Goal: Task Accomplishment & Management: Use online tool/utility

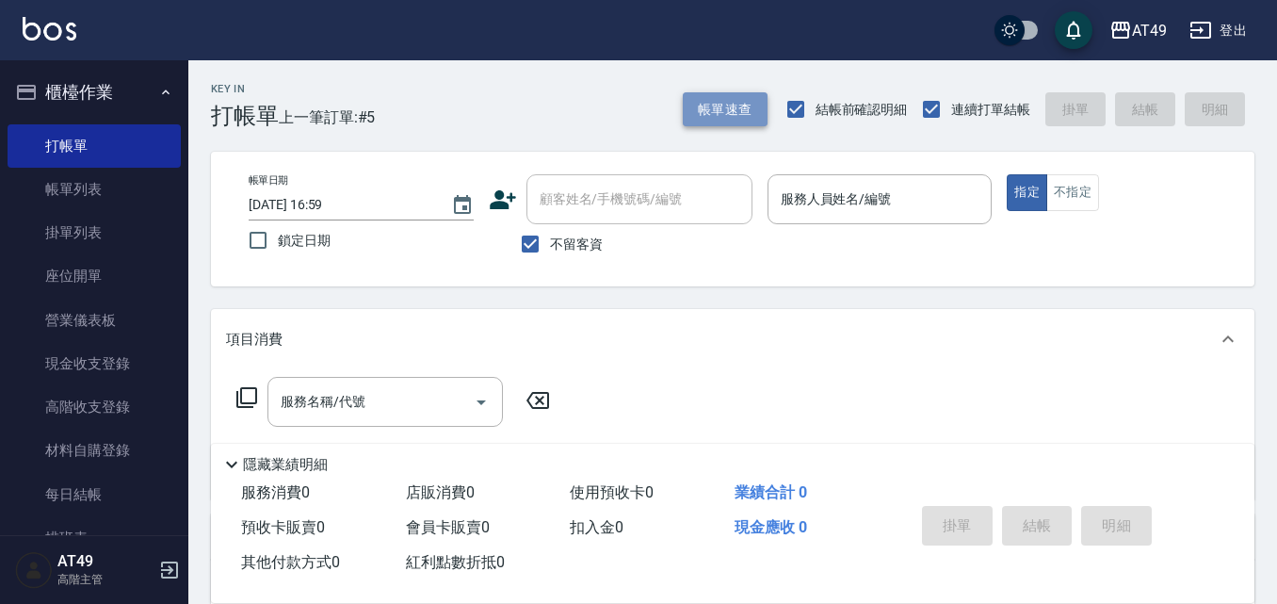
click at [725, 115] on button "帳單速查" at bounding box center [725, 109] width 85 height 35
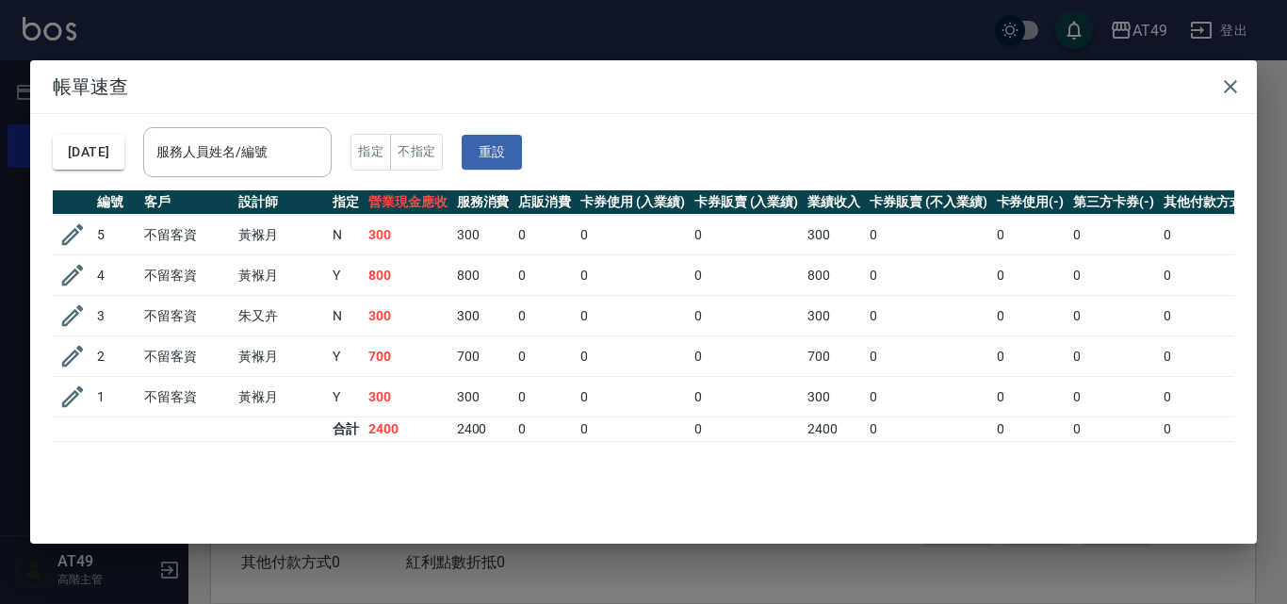
drag, startPoint x: 725, startPoint y: 115, endPoint x: 821, endPoint y: 150, distance: 101.3
drag, startPoint x: 821, startPoint y: 150, endPoint x: 1231, endPoint y: 79, distance: 416.8
click at [1231, 79] on icon "button" at bounding box center [1230, 86] width 23 height 23
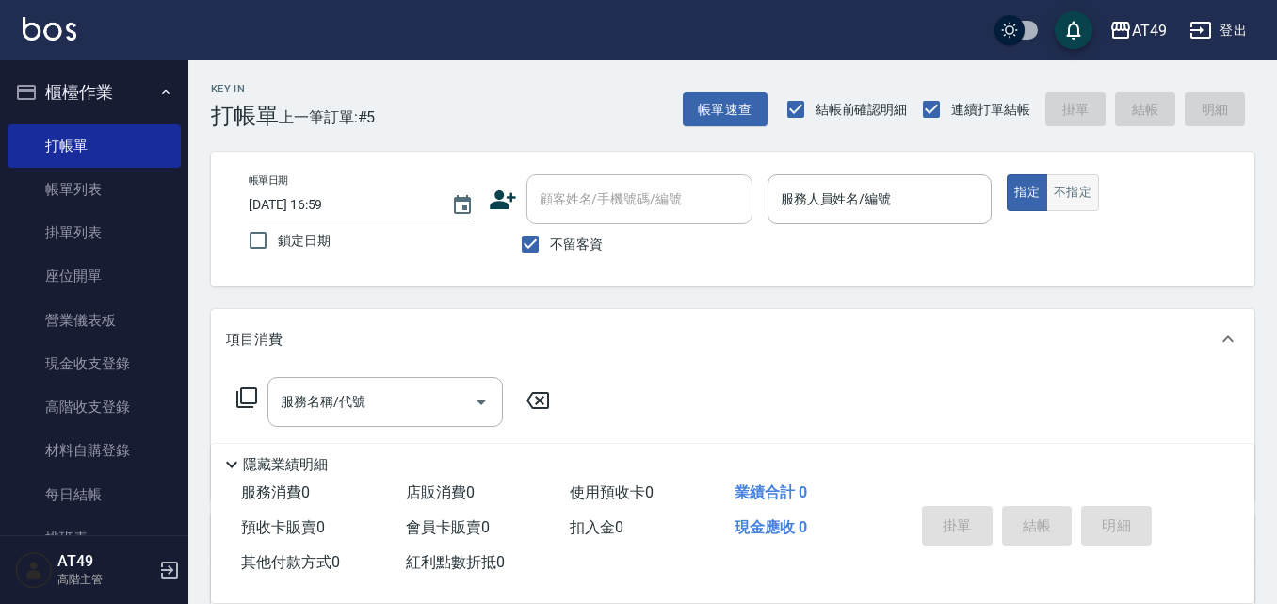
click at [1079, 204] on button "不指定" at bounding box center [1073, 192] width 53 height 37
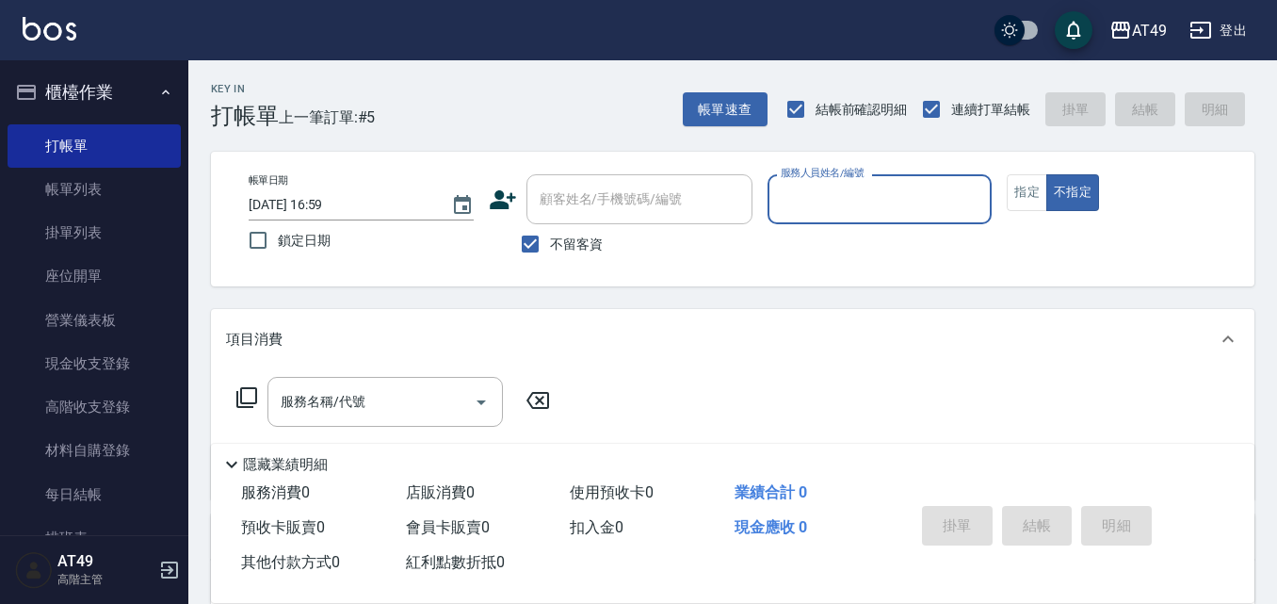
click at [913, 203] on input "服務人員姓名/編號" at bounding box center [880, 199] width 208 height 33
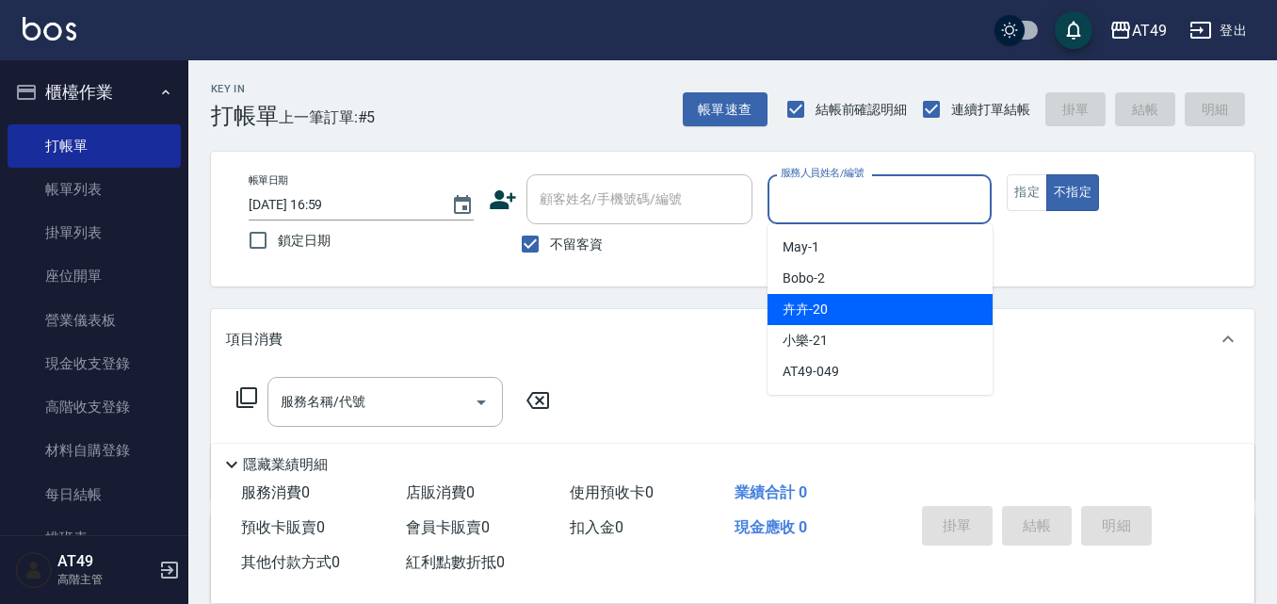
click at [813, 317] on span "卉卉 -20" at bounding box center [805, 310] width 45 height 20
type input "卉卉-20"
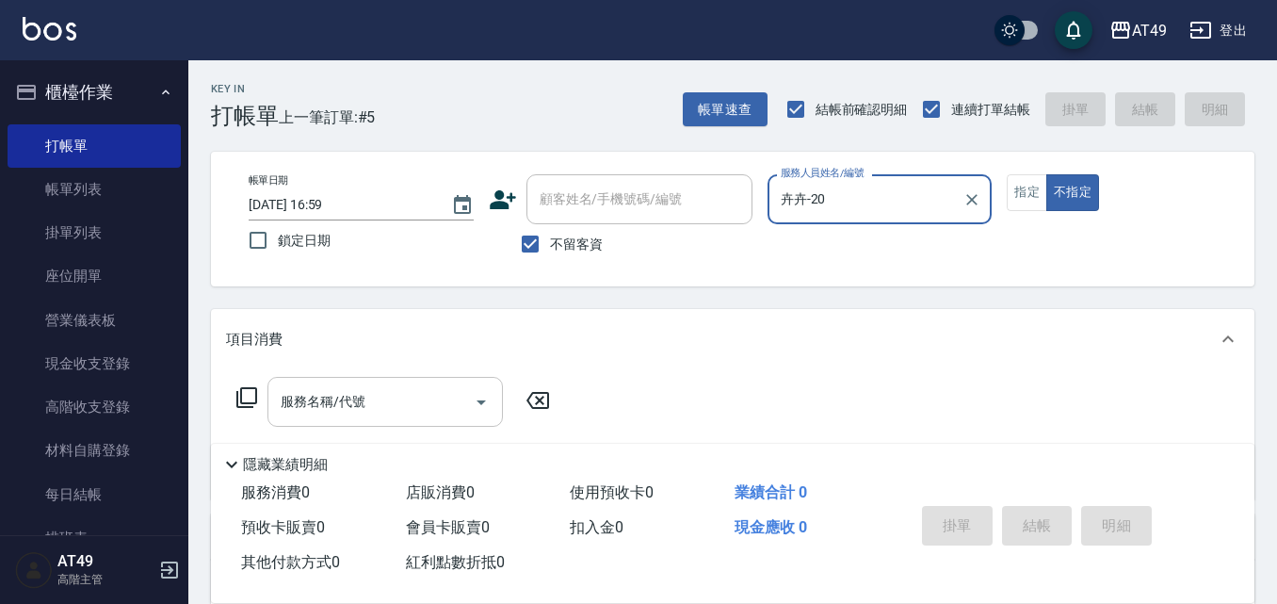
click at [349, 390] on div "服務名稱/代號 服務名稱/代號" at bounding box center [386, 402] width 236 height 50
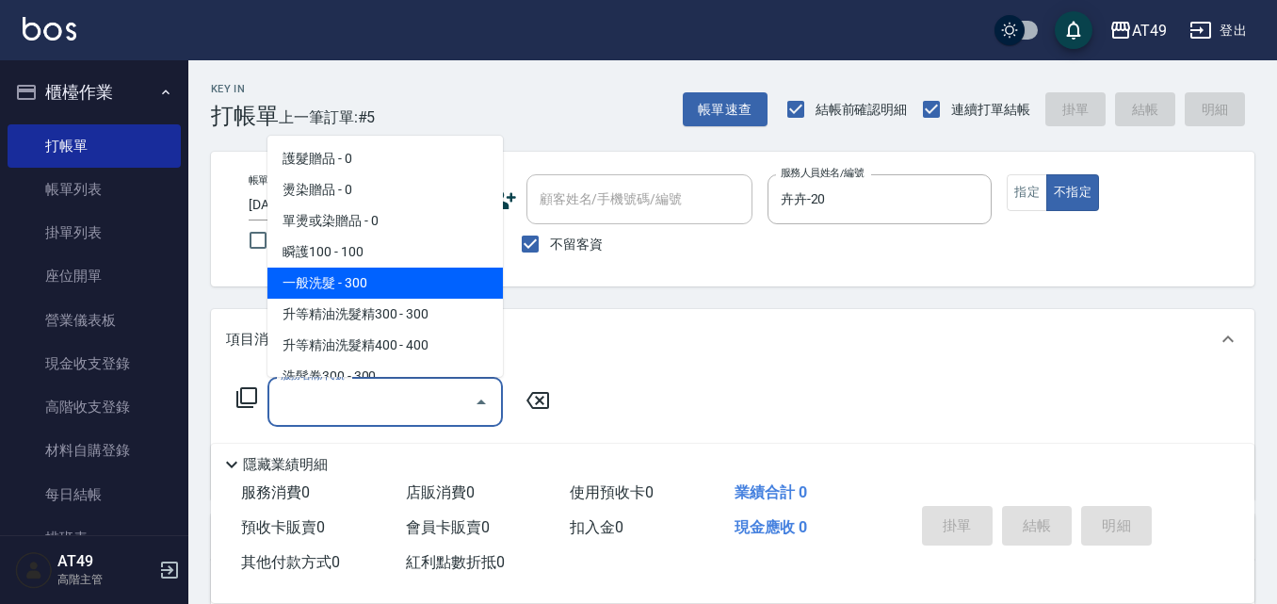
click at [357, 287] on span "一般洗髮 - 300" at bounding box center [386, 283] width 236 height 31
type input "一般洗髮(101)"
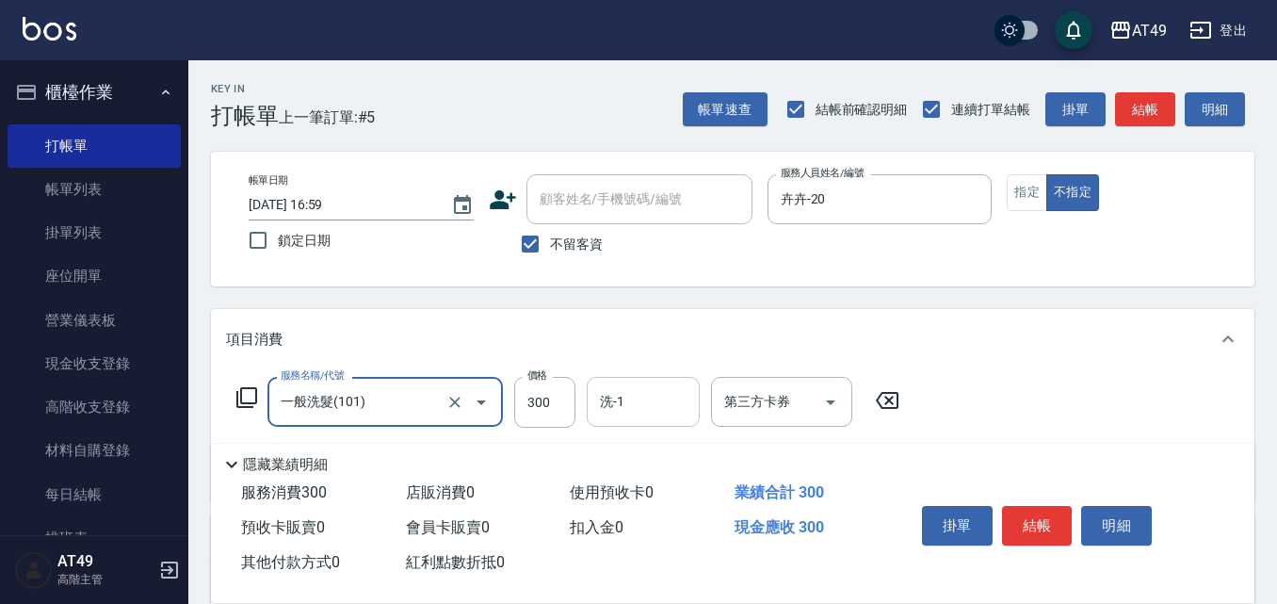
click at [640, 385] on input "洗-1" at bounding box center [643, 401] width 96 height 33
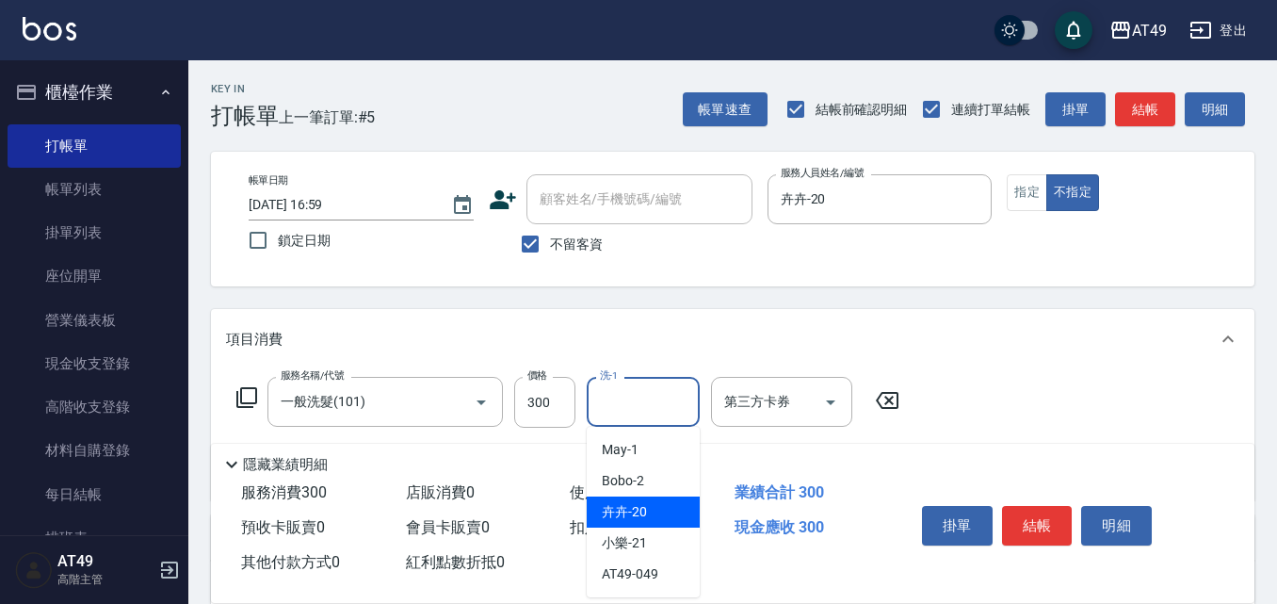
click at [640, 513] on span "卉卉 -20" at bounding box center [624, 512] width 45 height 20
type input "卉卉-20"
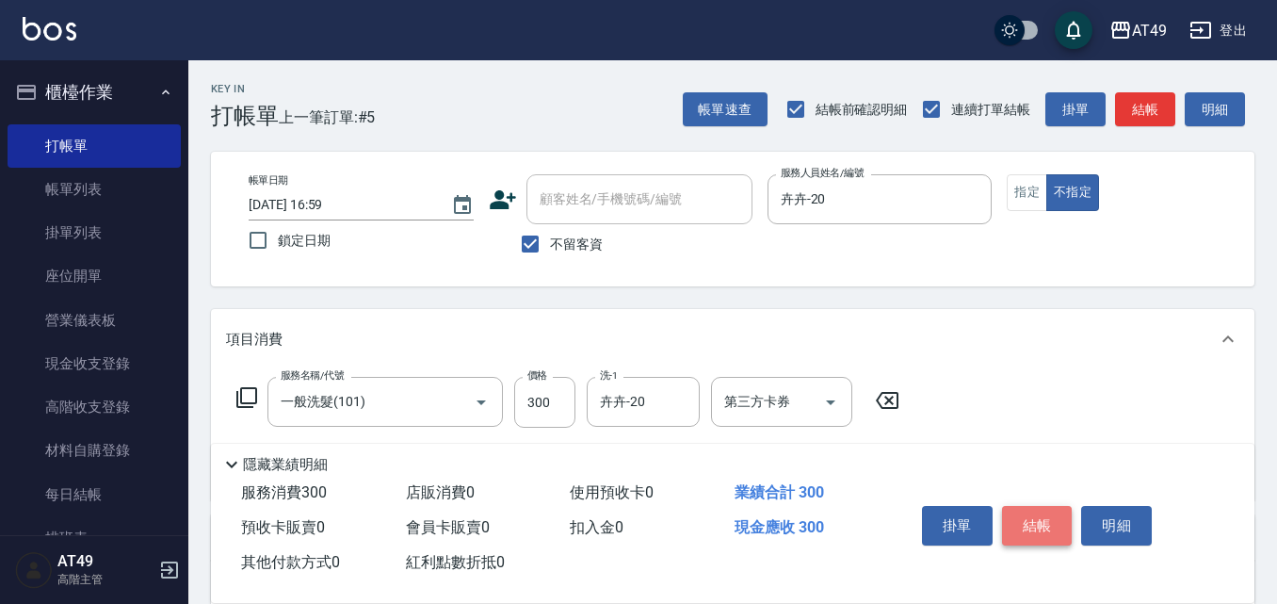
click at [1024, 531] on button "結帳" at bounding box center [1037, 526] width 71 height 40
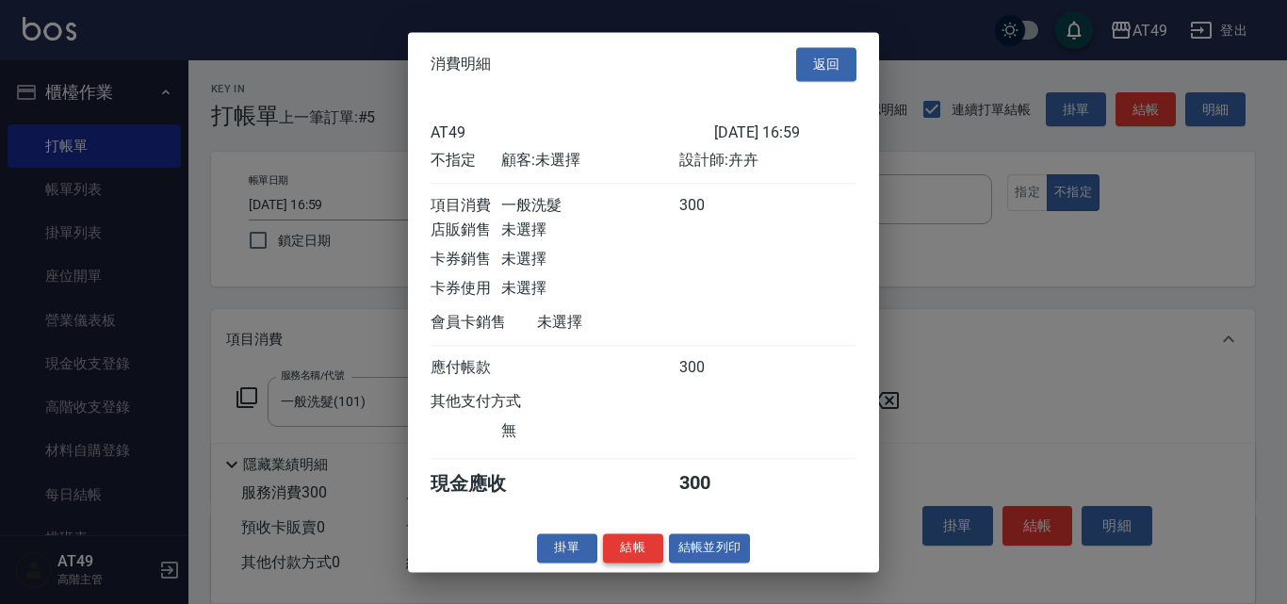
click at [629, 557] on button "結帳" at bounding box center [633, 547] width 60 height 29
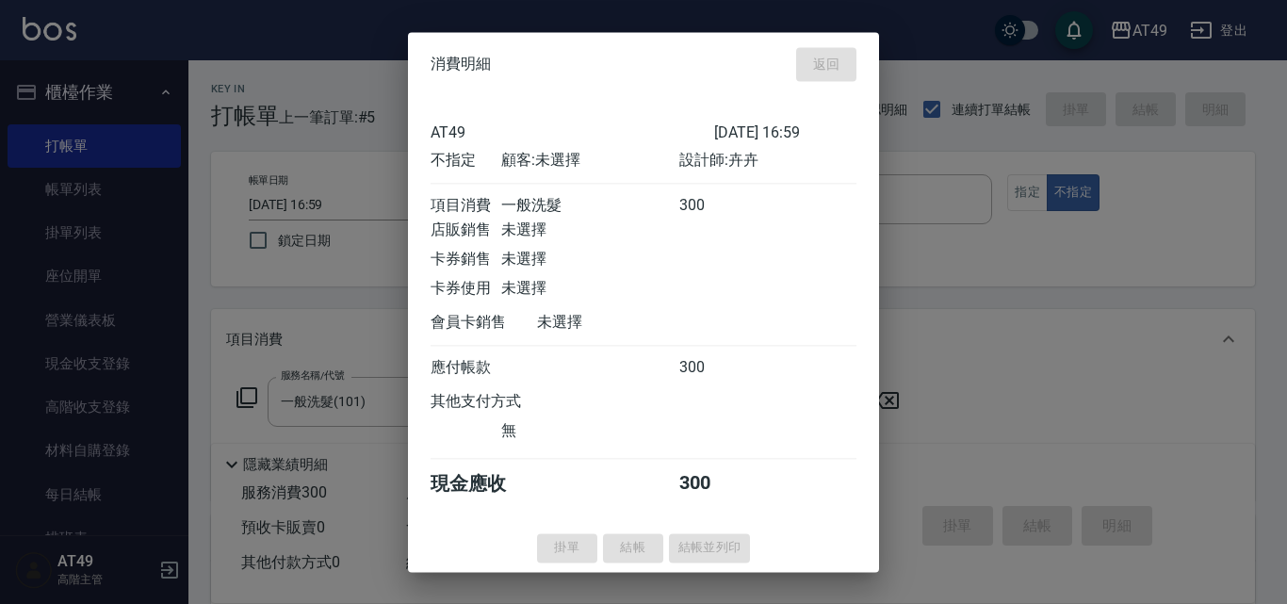
type input "[DATE] 18:18"
